Goal: Transaction & Acquisition: Subscribe to service/newsletter

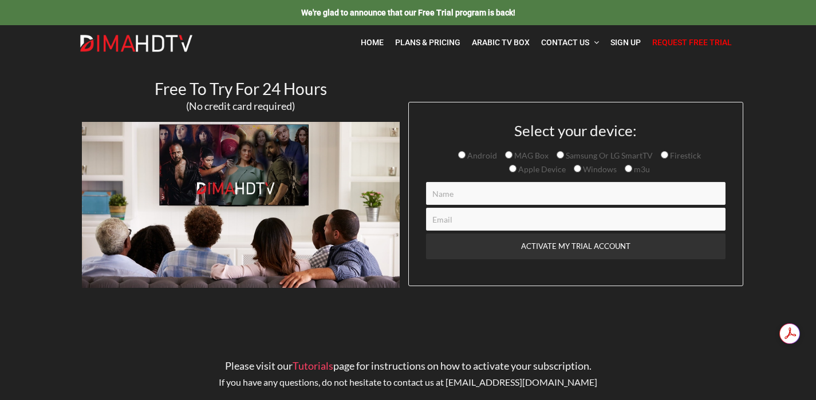
click at [695, 47] on span "Request Free Trial" at bounding box center [692, 42] width 80 height 9
click at [595, 159] on span "Samsung Or LG SmartTV" at bounding box center [608, 156] width 89 height 10
click at [564, 159] on input "Samsung Or LG SmartTV" at bounding box center [560, 154] width 7 height 7
radio input "true"
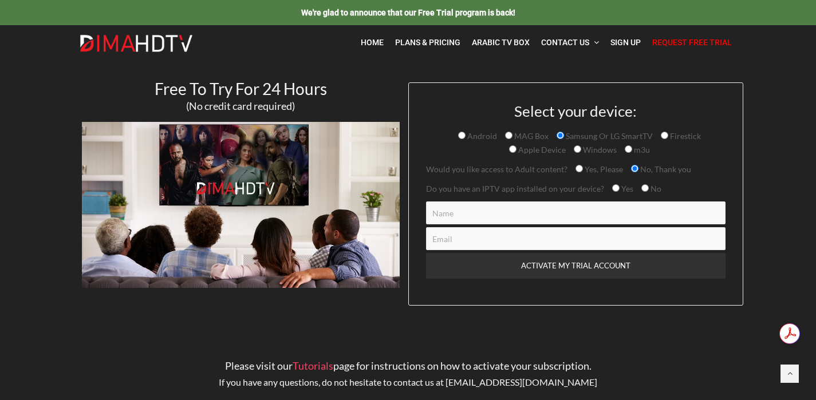
click at [576, 169] on input "Yes, Please" at bounding box center [579, 168] width 7 height 7
radio input "true"
click at [620, 188] on span "Yes" at bounding box center [627, 189] width 14 height 10
click at [616, 188] on input "Yes" at bounding box center [615, 187] width 7 height 7
radio input "true"
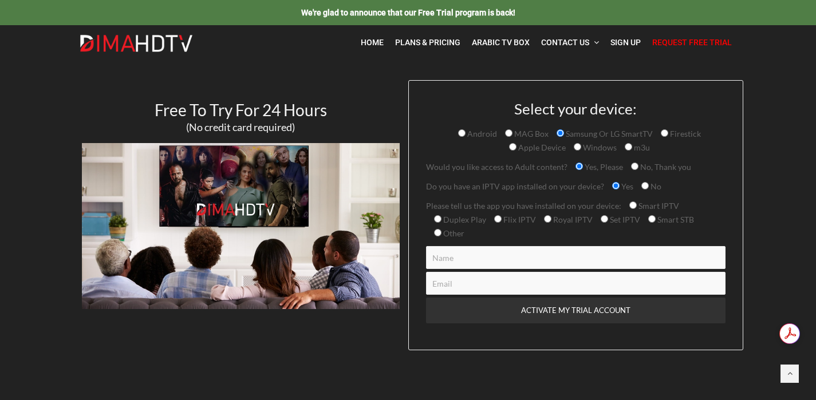
click at [630, 205] on input "Smart IPTV" at bounding box center [633, 205] width 7 height 7
radio input "true"
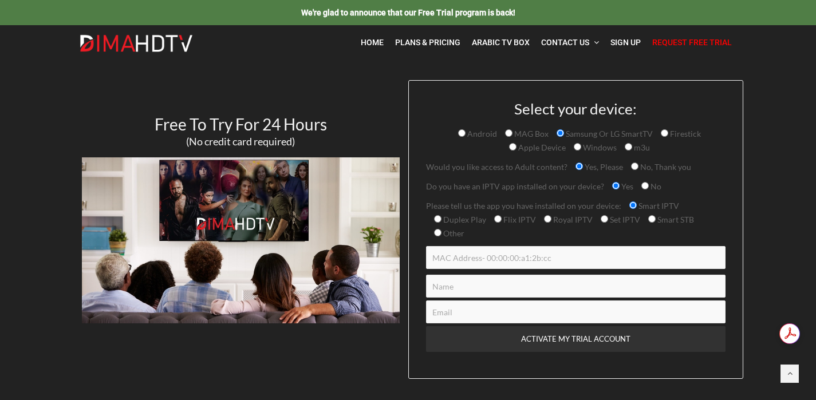
click at [578, 253] on input "Contact form" at bounding box center [576, 257] width 300 height 23
type input "8c:ea:48:38:cc:50"
click at [571, 286] on input "Contact form" at bounding box center [576, 286] width 300 height 23
click at [520, 269] on input "8c:ea:48:38:cc:50" at bounding box center [576, 257] width 300 height 23
click at [521, 282] on input "Contact form" at bounding box center [576, 286] width 300 height 23
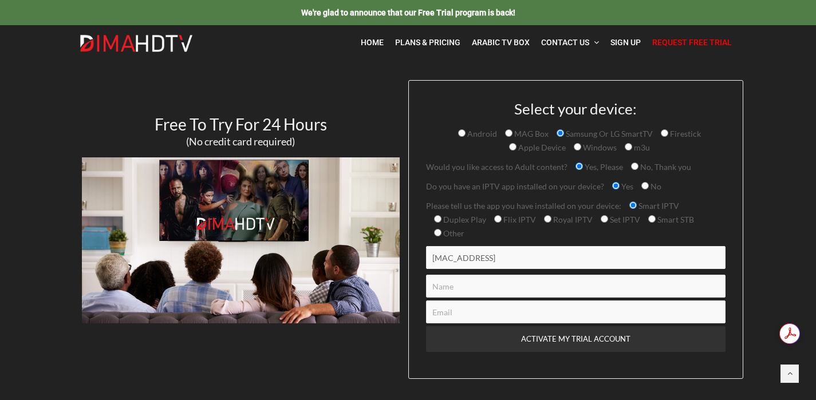
click at [494, 294] on input "Contact form" at bounding box center [576, 286] width 300 height 23
type input "amir wassef"
click at [483, 315] on input "Contact form" at bounding box center [576, 312] width 300 height 23
type input "amir_wassef@hotmail.com"
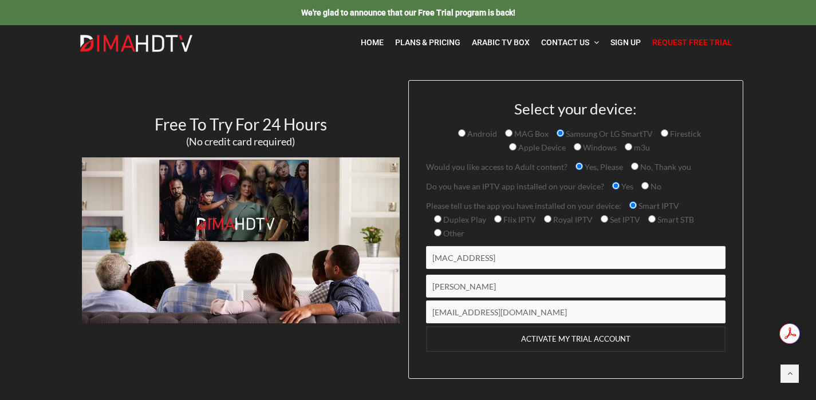
click at [561, 335] on input "ACTIVATE MY TRIAL ACCOUNT" at bounding box center [576, 340] width 300 height 26
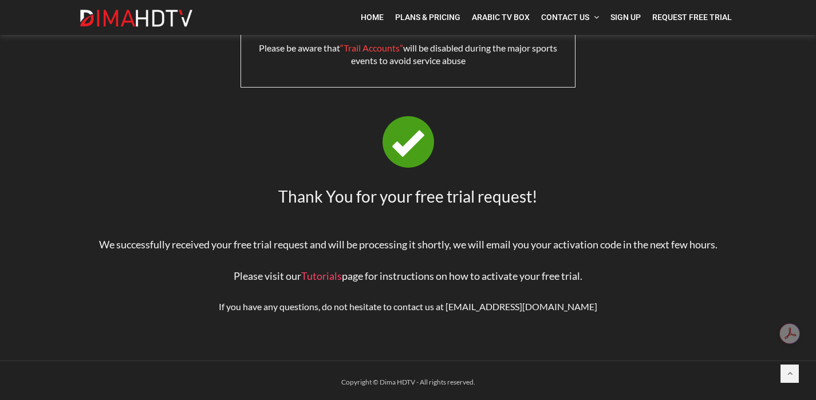
scroll to position [84, 0]
